Goal: Navigation & Orientation: Find specific page/section

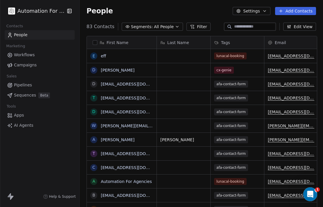
scroll to position [203, 244]
click at [16, 113] on span "Apps" at bounding box center [19, 115] width 10 height 6
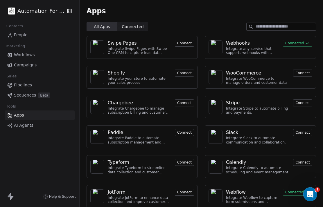
click at [221, 44] on div at bounding box center [215, 47] width 14 height 14
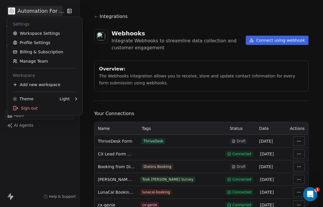
click at [39, 30] on link "Workspace Settings" at bounding box center [44, 33] width 71 height 9
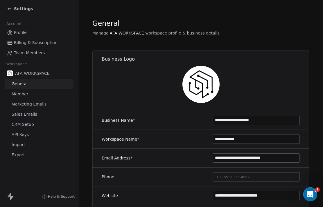
click at [24, 135] on span "API Keys" at bounding box center [20, 135] width 17 height 6
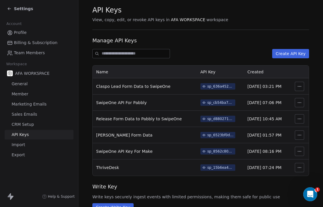
scroll to position [13, 0]
click at [14, 11] on span "Settings" at bounding box center [23, 9] width 19 height 6
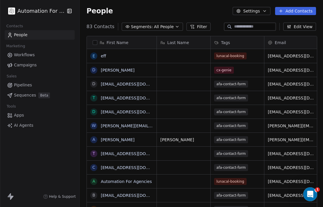
scroll to position [203, 244]
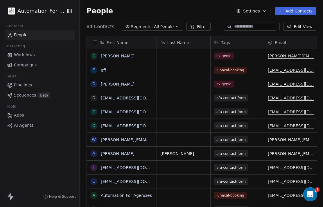
scroll to position [203, 244]
